Goal: Transaction & Acquisition: Purchase product/service

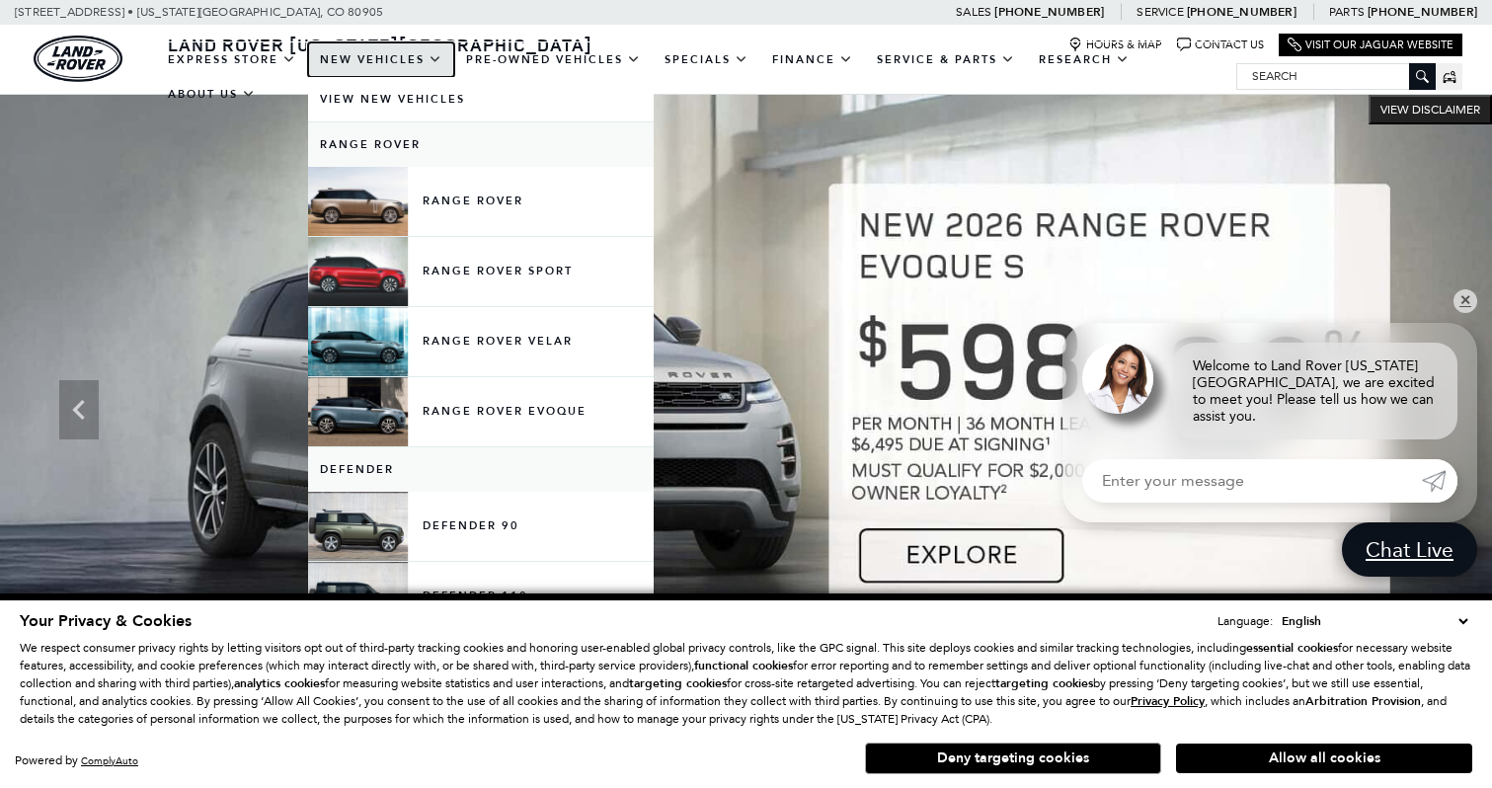
click at [356, 62] on link "New Vehicles" at bounding box center [381, 59] width 146 height 35
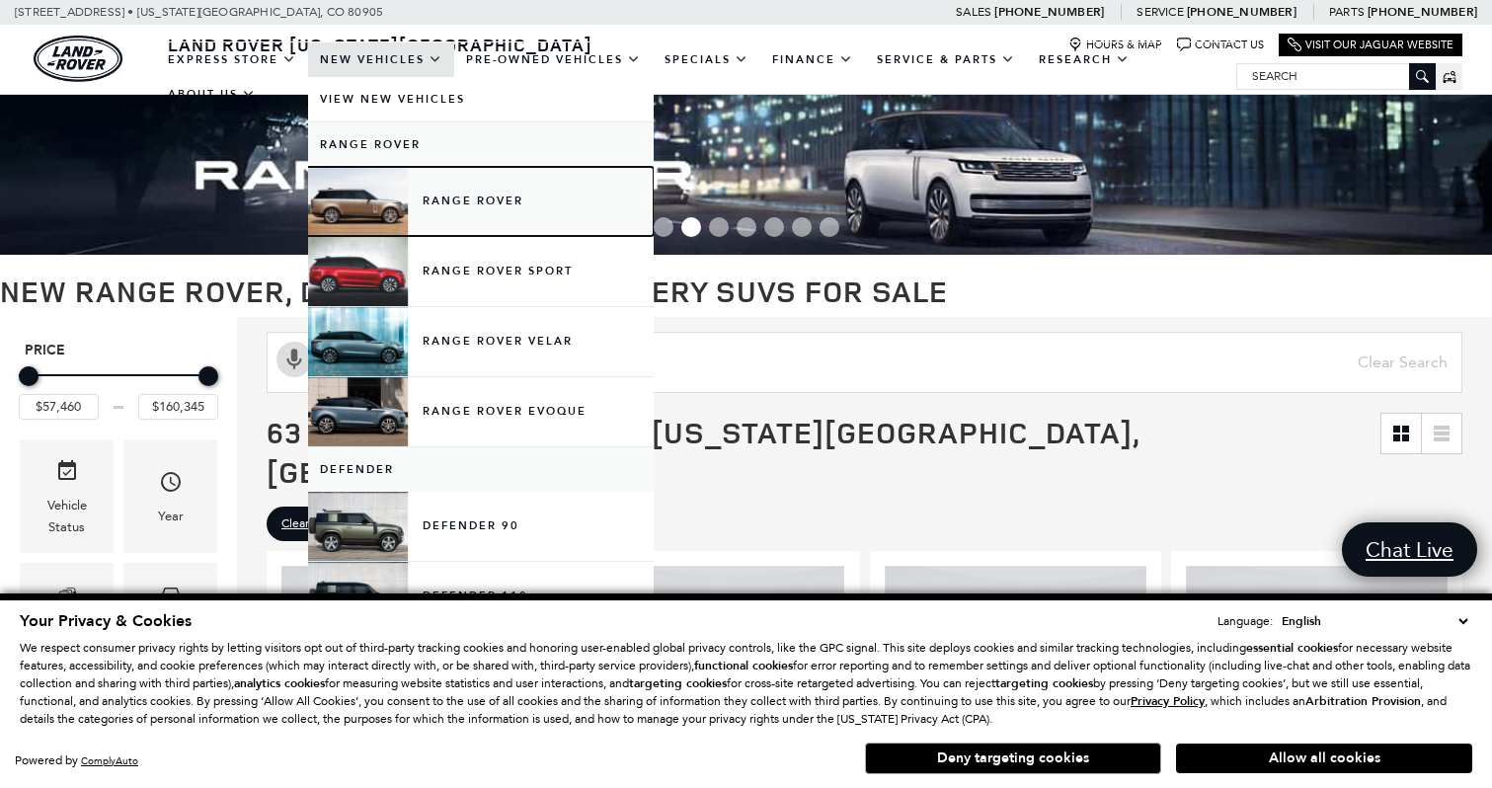
click at [396, 204] on link "Range Rover" at bounding box center [481, 201] width 346 height 69
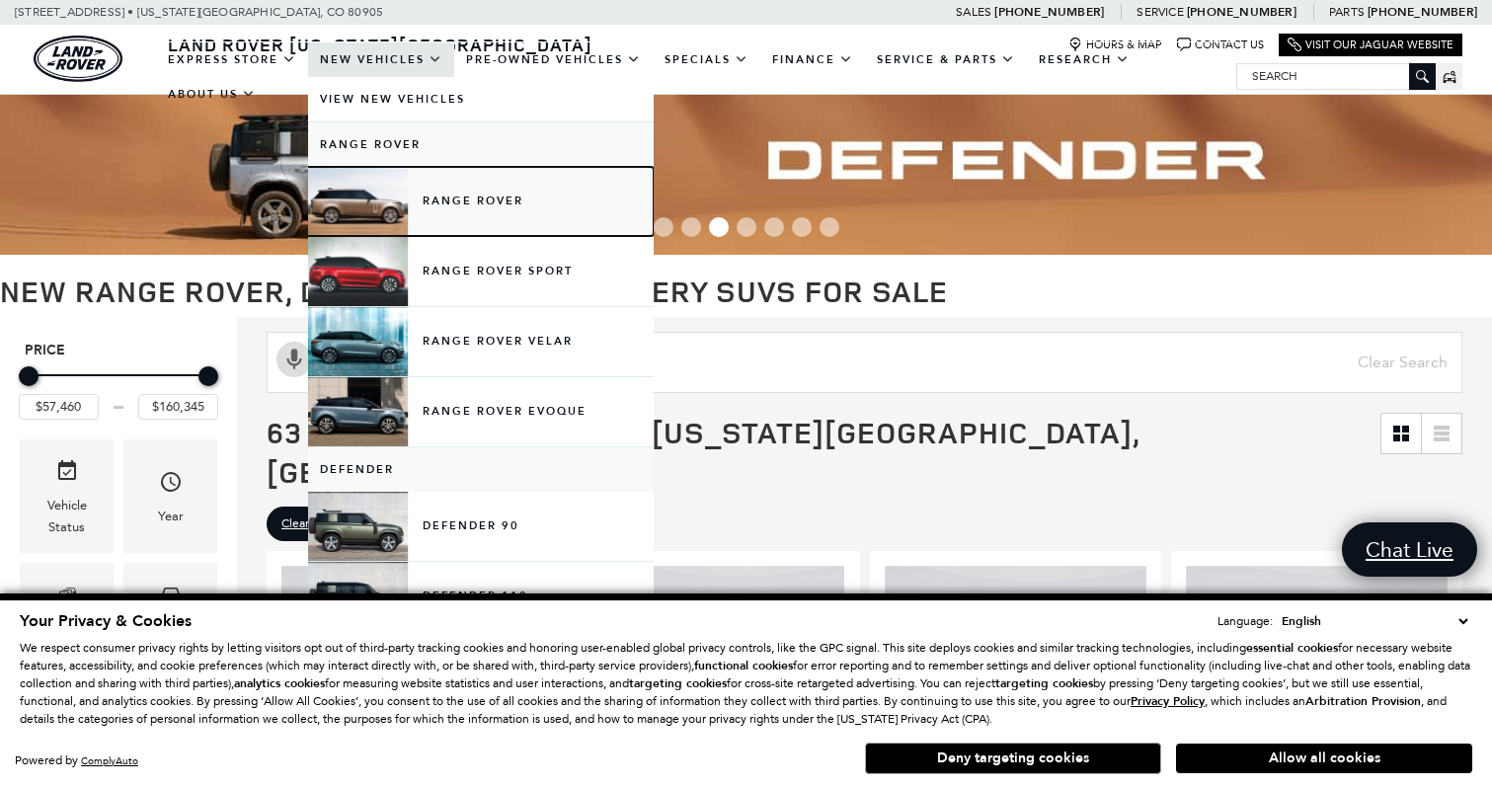
click at [477, 204] on link "Range Rover" at bounding box center [481, 201] width 346 height 69
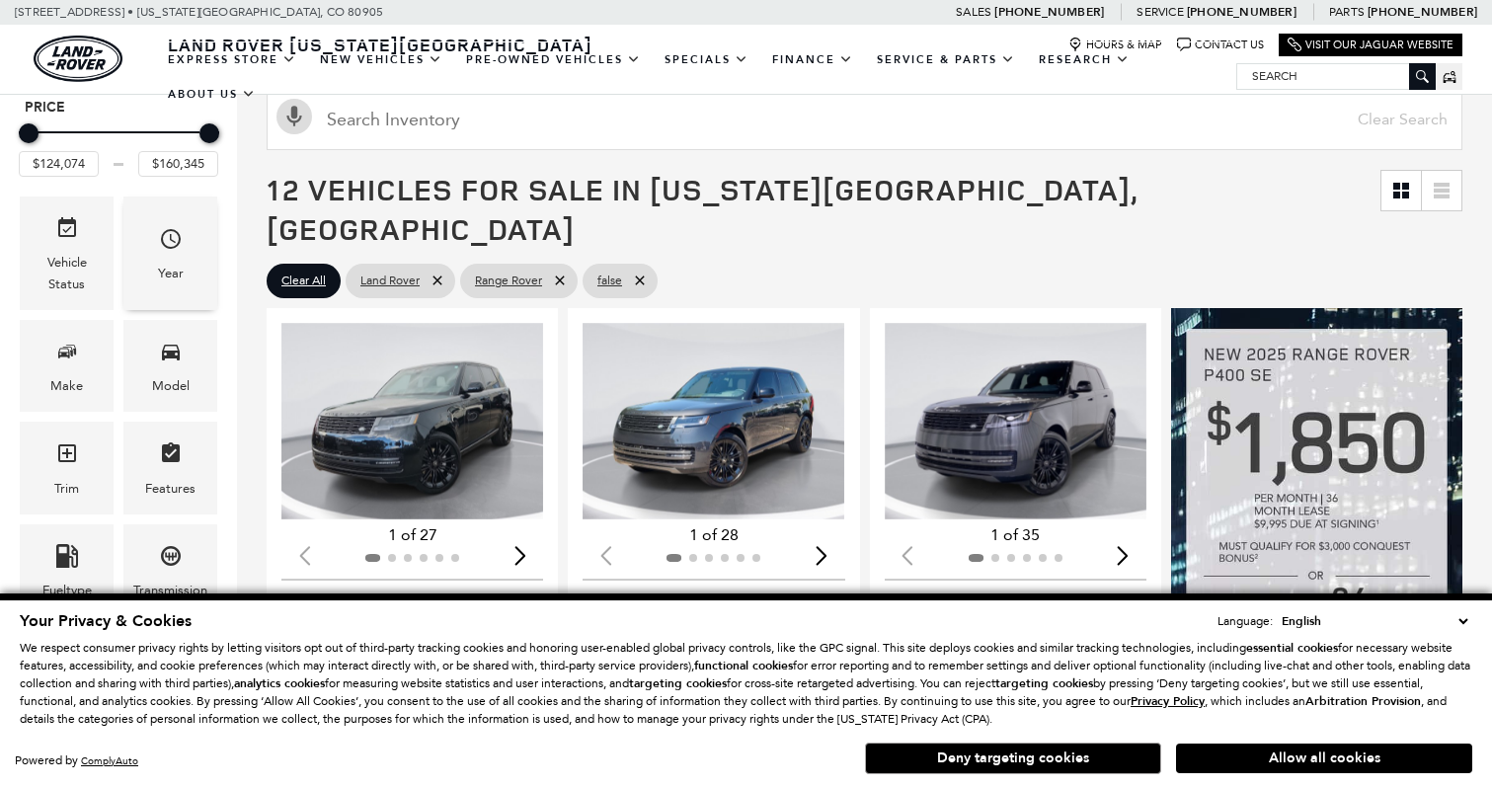
scroll to position [264, 0]
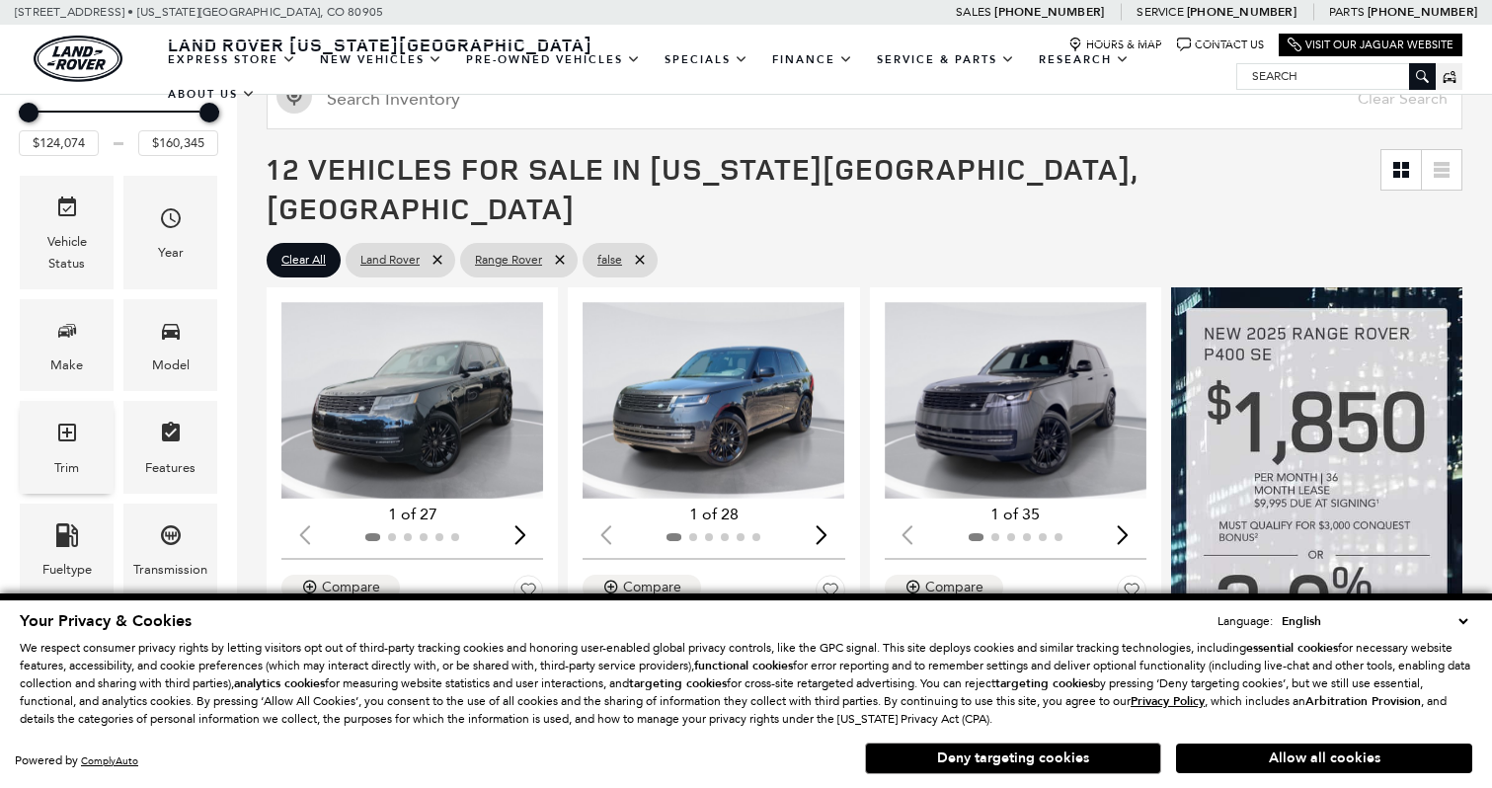
click at [84, 422] on div "Trim" at bounding box center [67, 447] width 94 height 92
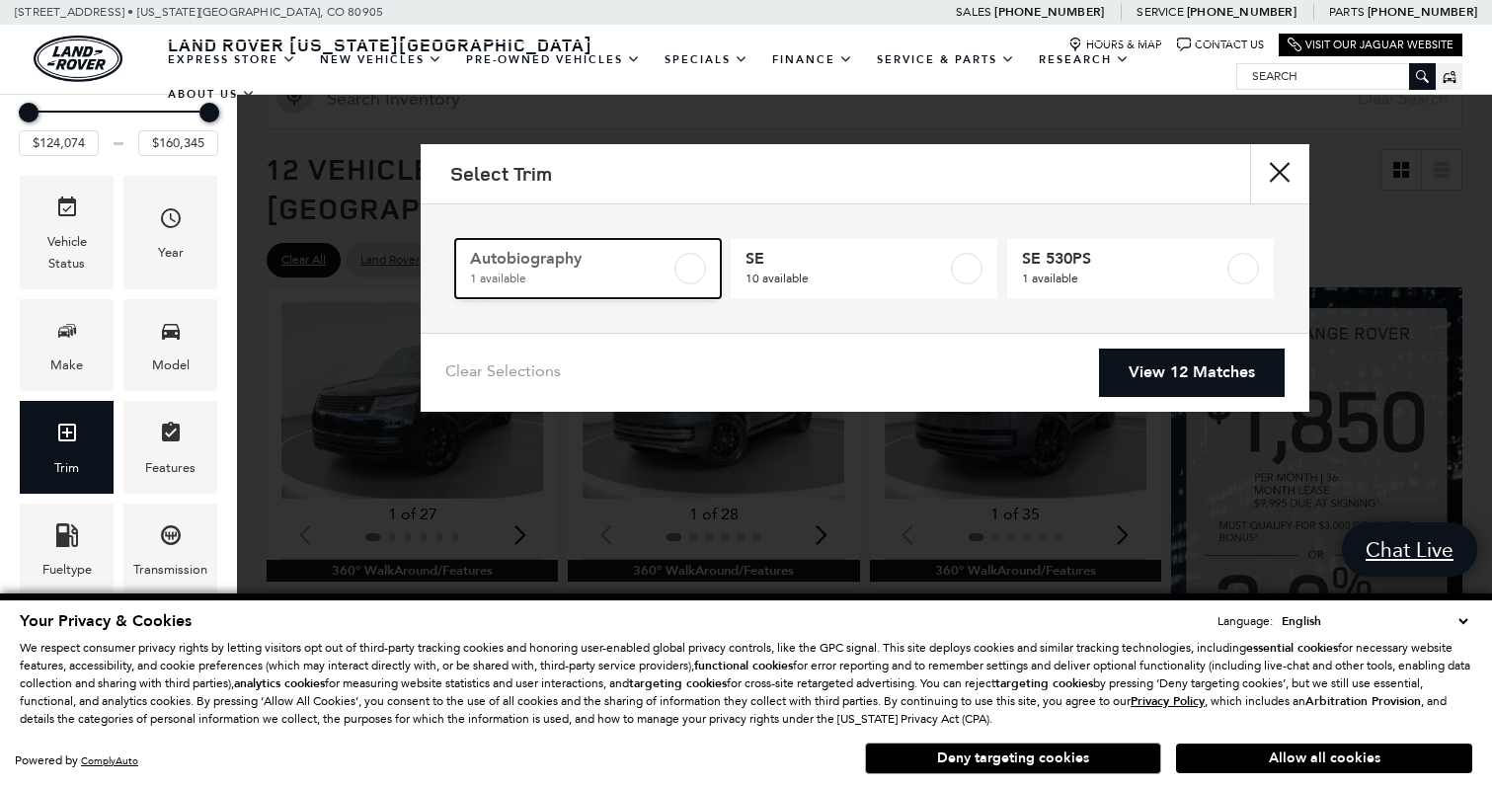
click at [670, 272] on span "1 available" at bounding box center [570, 279] width 201 height 20
type input "$155,965"
checkbox input "true"
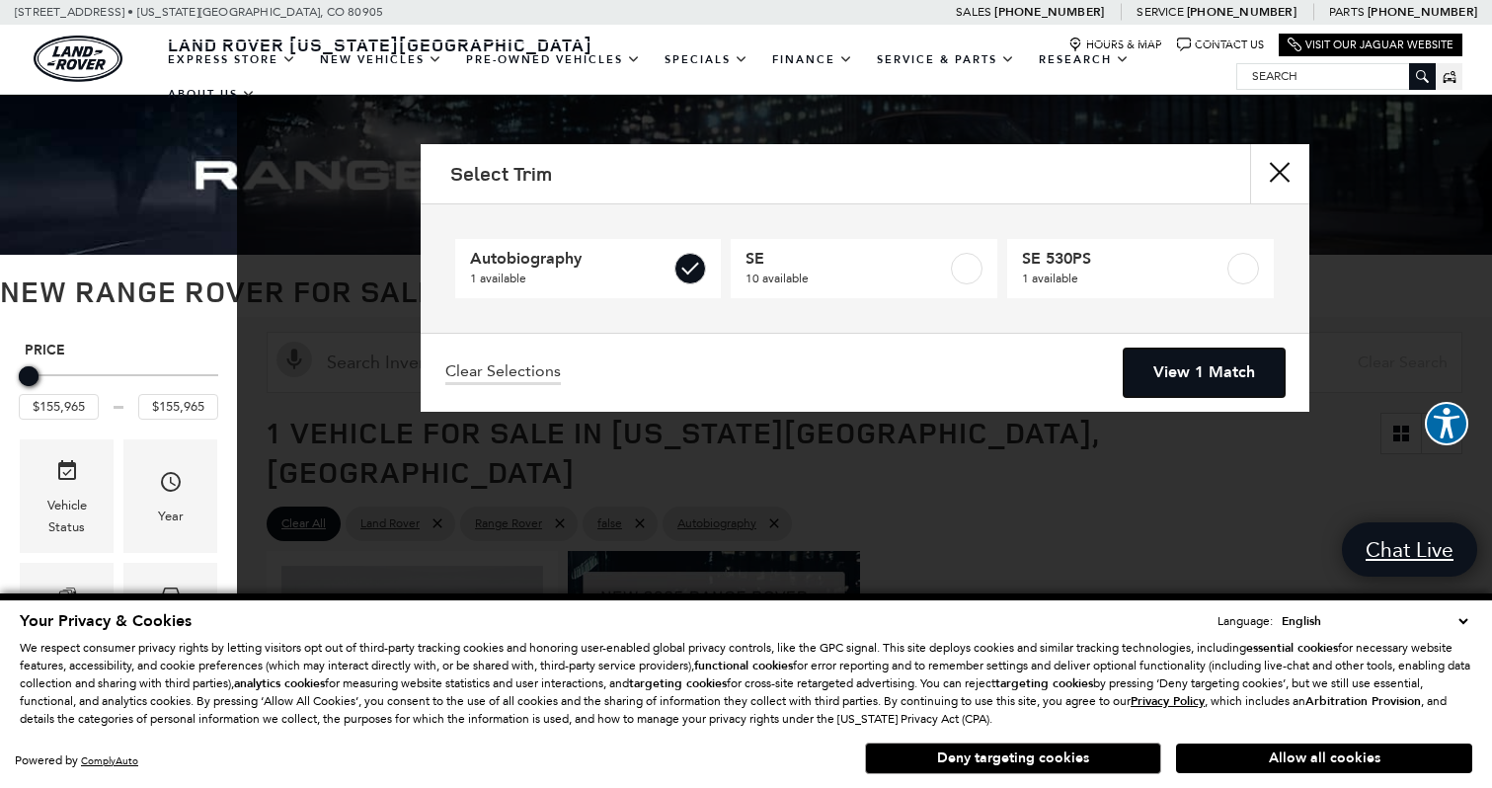
click at [1168, 374] on link "View 1 Match" at bounding box center [1203, 372] width 161 height 48
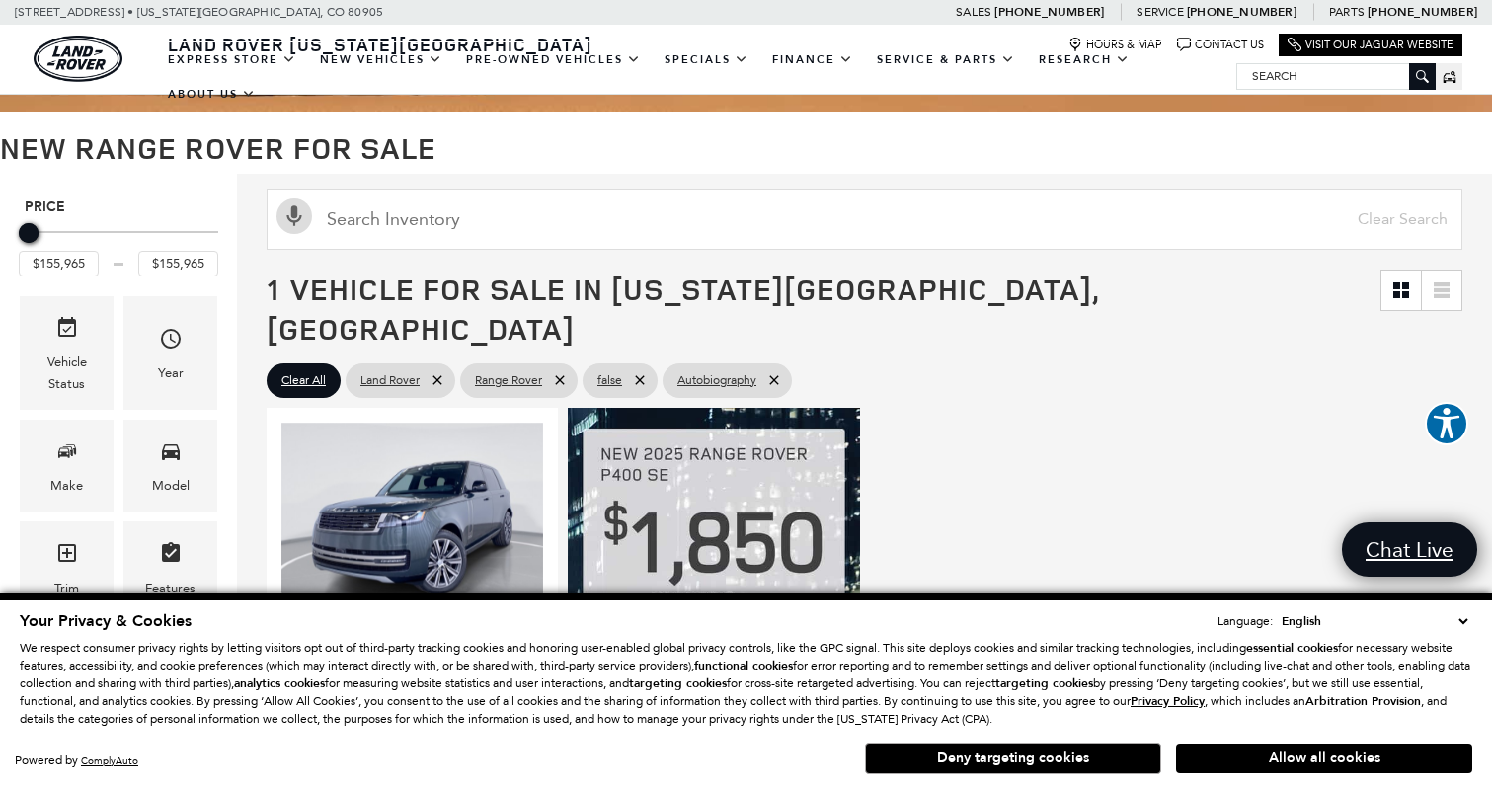
scroll to position [148, 0]
